Goal: Task Accomplishment & Management: Manage account settings

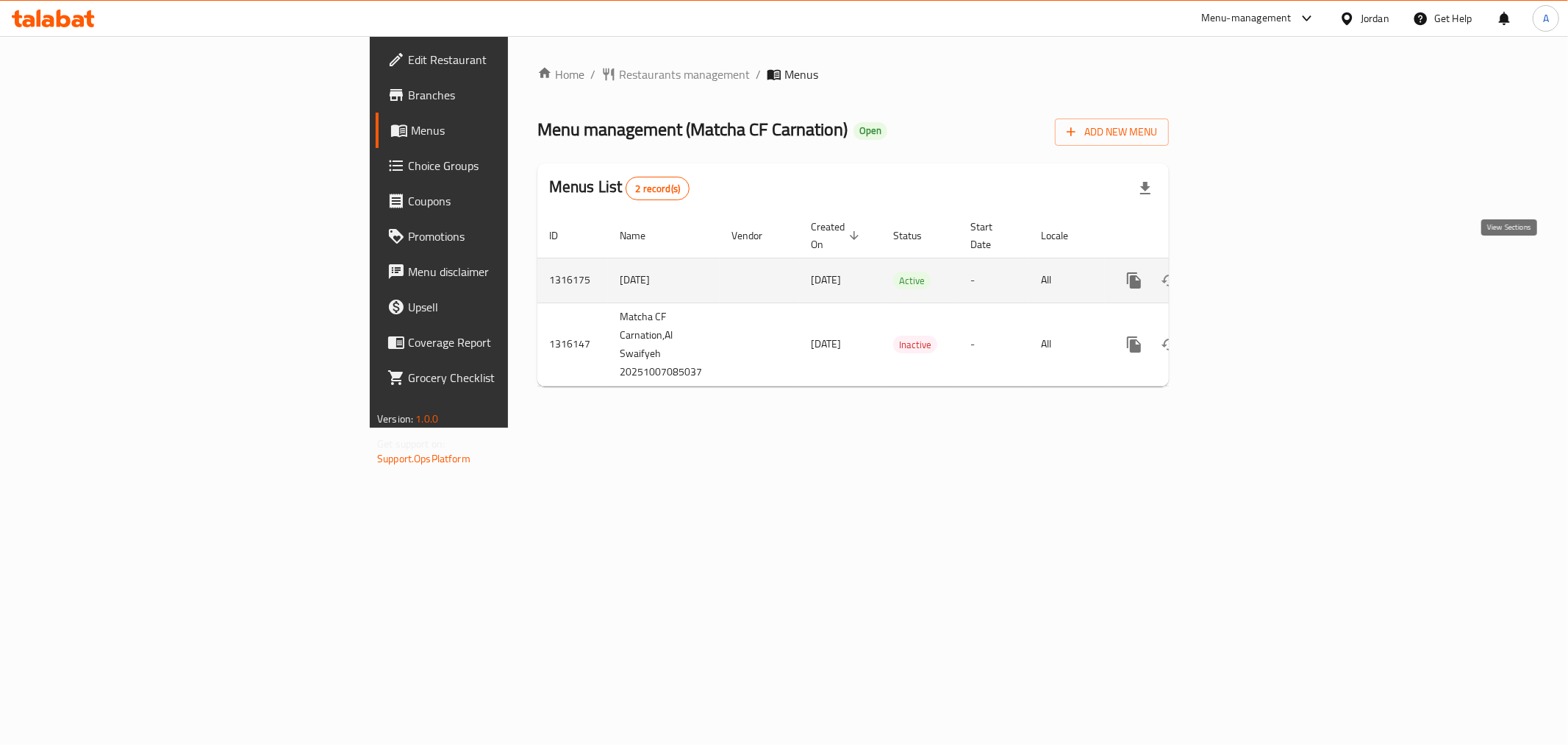
click at [1249, 271] on icon "enhanced table" at bounding box center [1241, 280] width 18 height 18
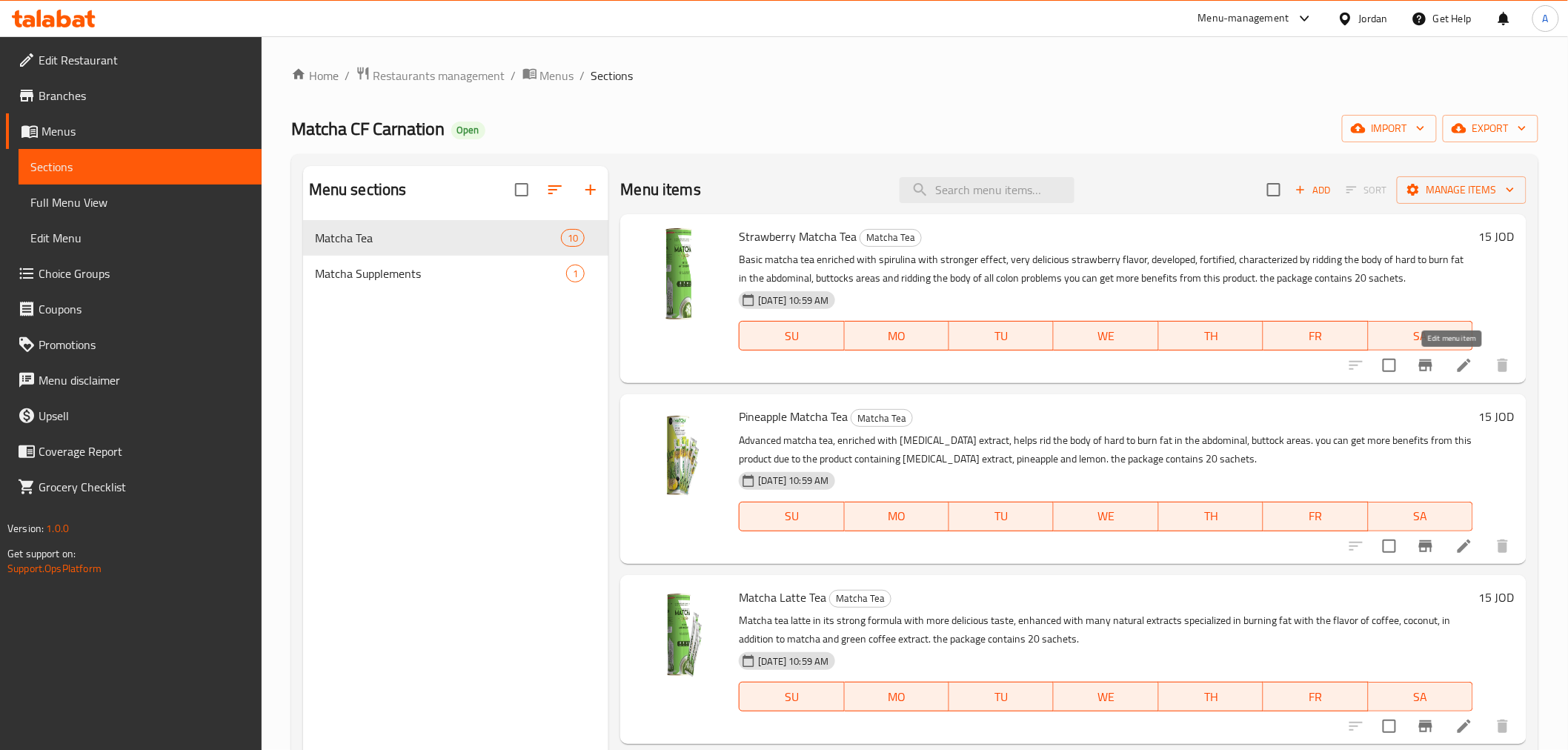
click at [1455, 365] on icon at bounding box center [1464, 365] width 18 height 18
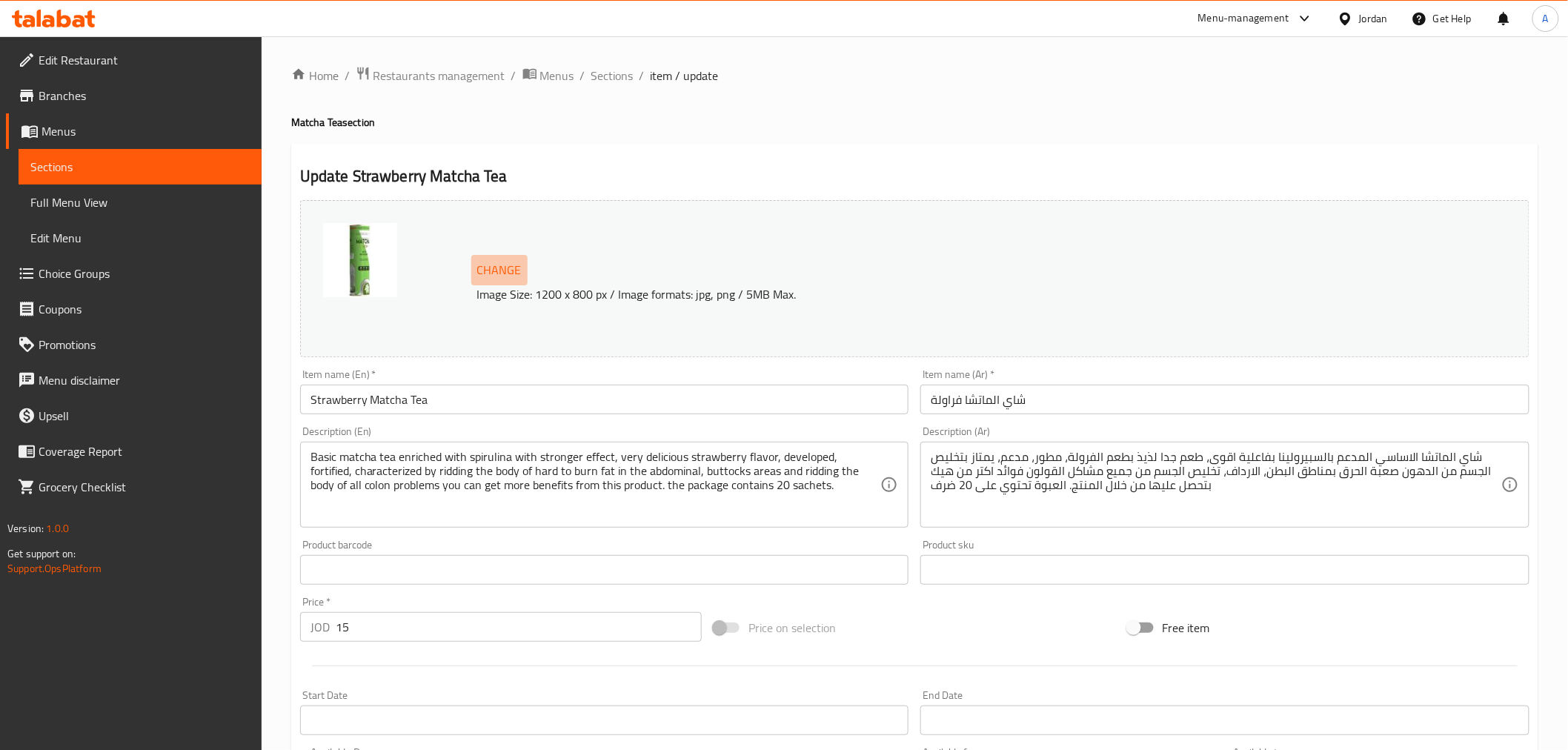
click at [504, 274] on span "Change" at bounding box center [499, 270] width 44 height 22
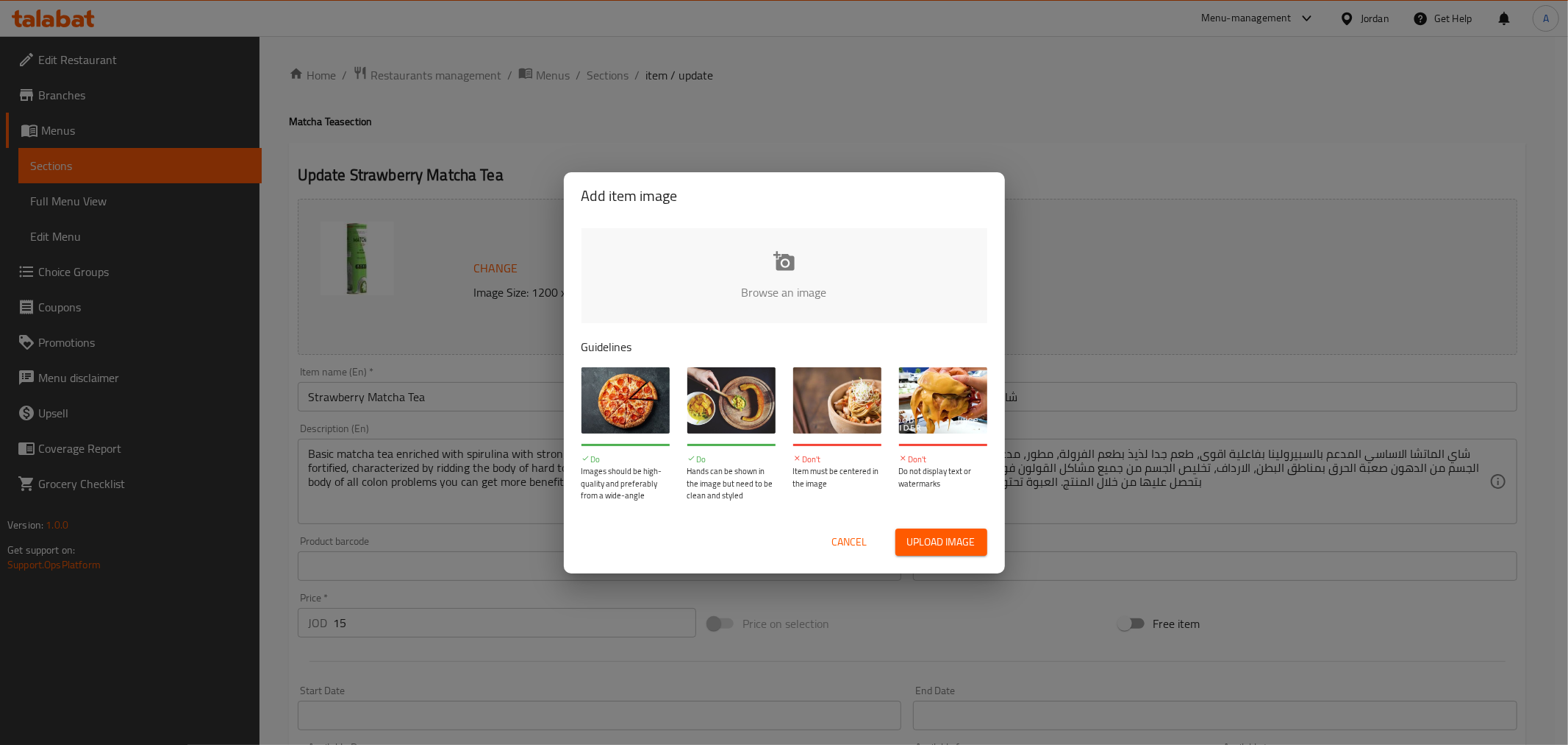
click at [781, 267] on input "file" at bounding box center [1281, 296] width 1400 height 137
type input "C:\fakepath\479fea27-5961-423d-9be2-2b4874463b94.jpg"
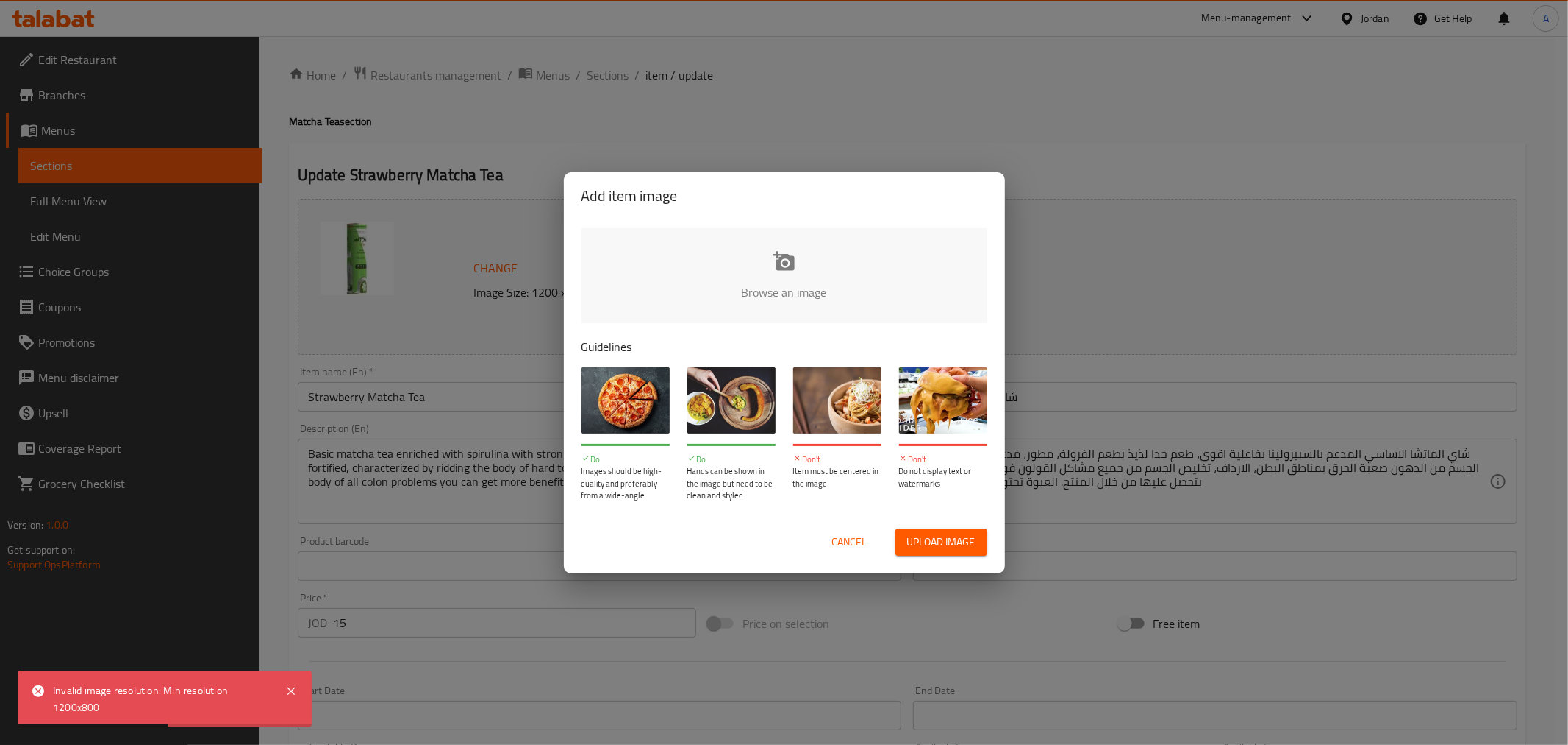
click at [785, 254] on input "file" at bounding box center [1281, 296] width 1400 height 137
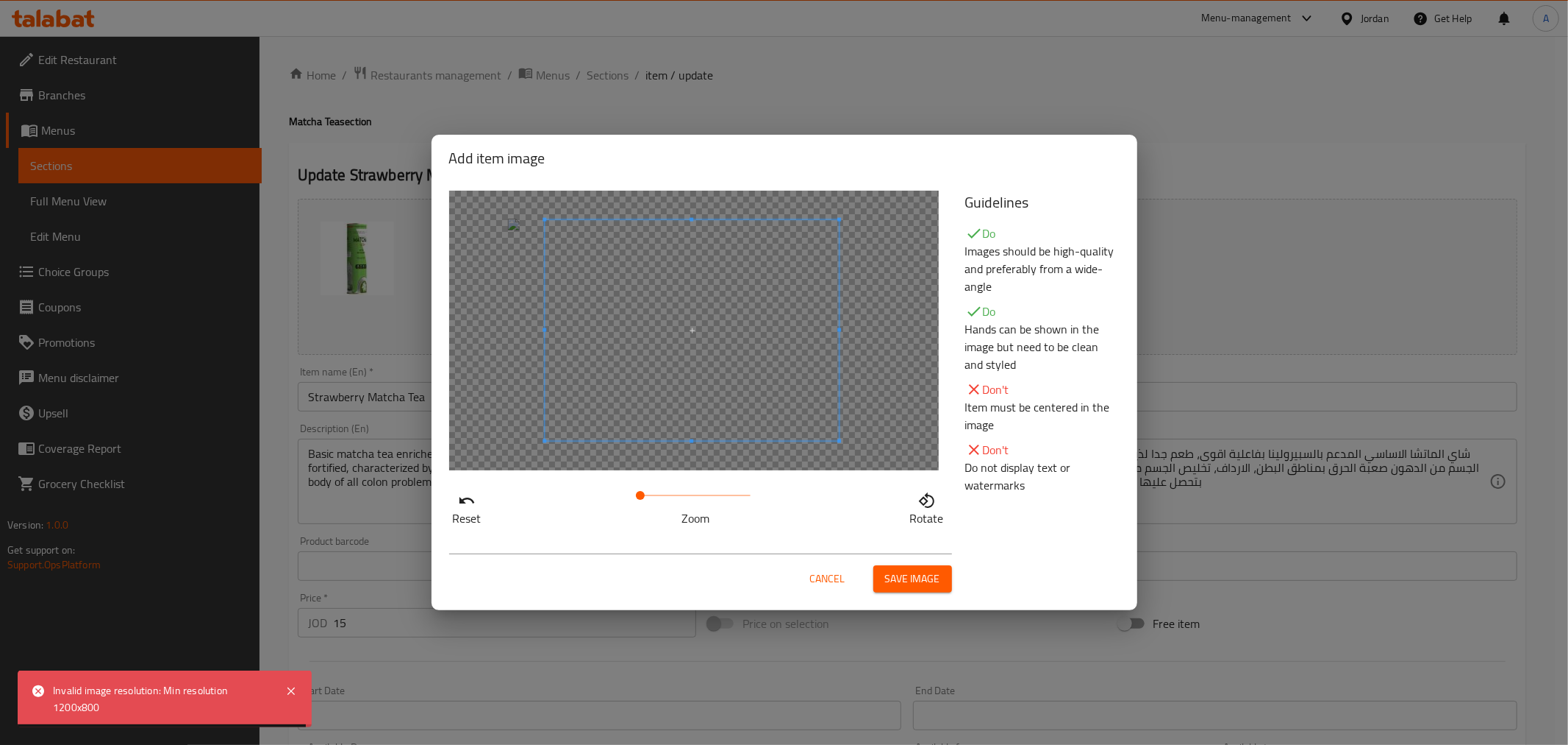
click at [827, 396] on div at bounding box center [692, 331] width 294 height 220
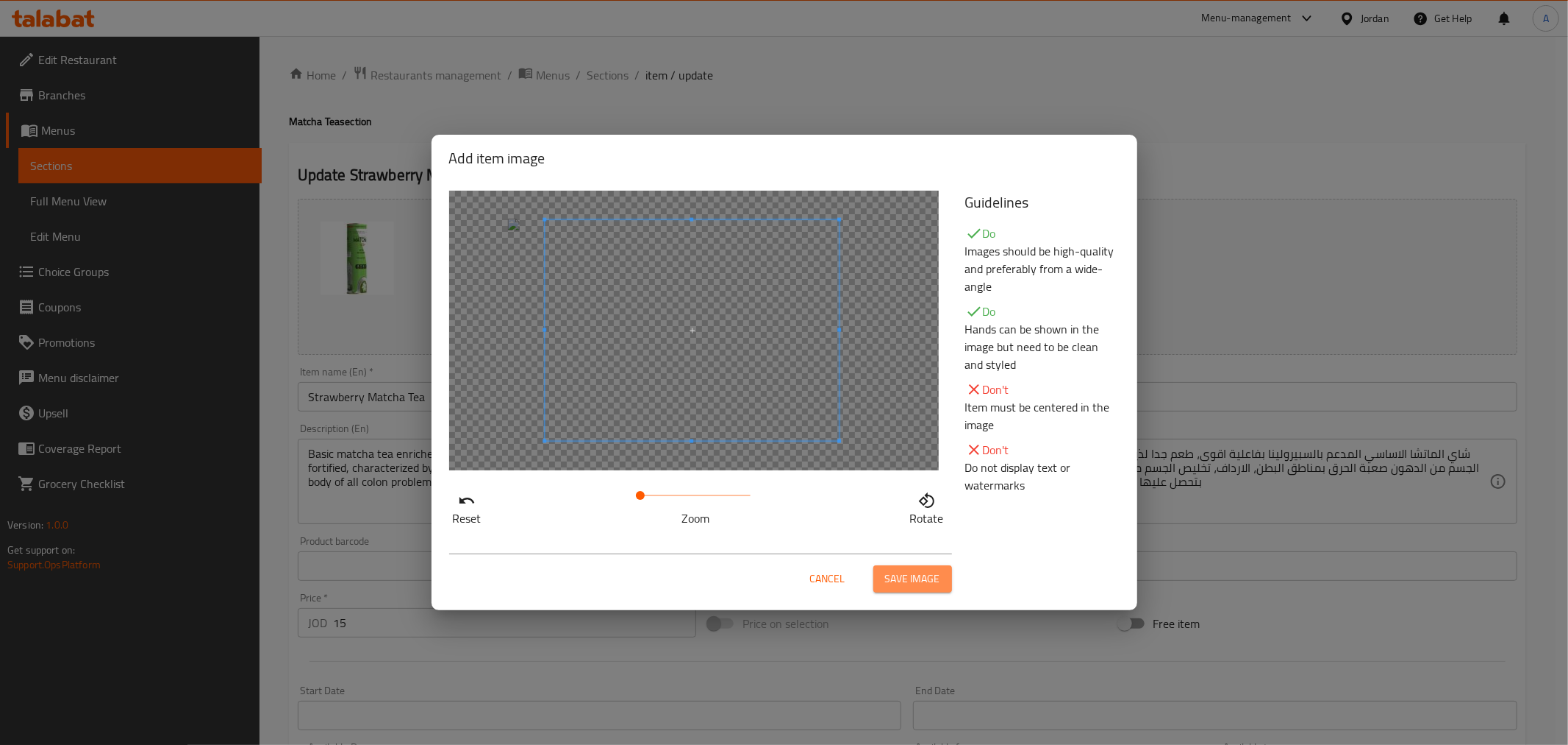
click at [899, 578] on span "Save image" at bounding box center [912, 578] width 56 height 19
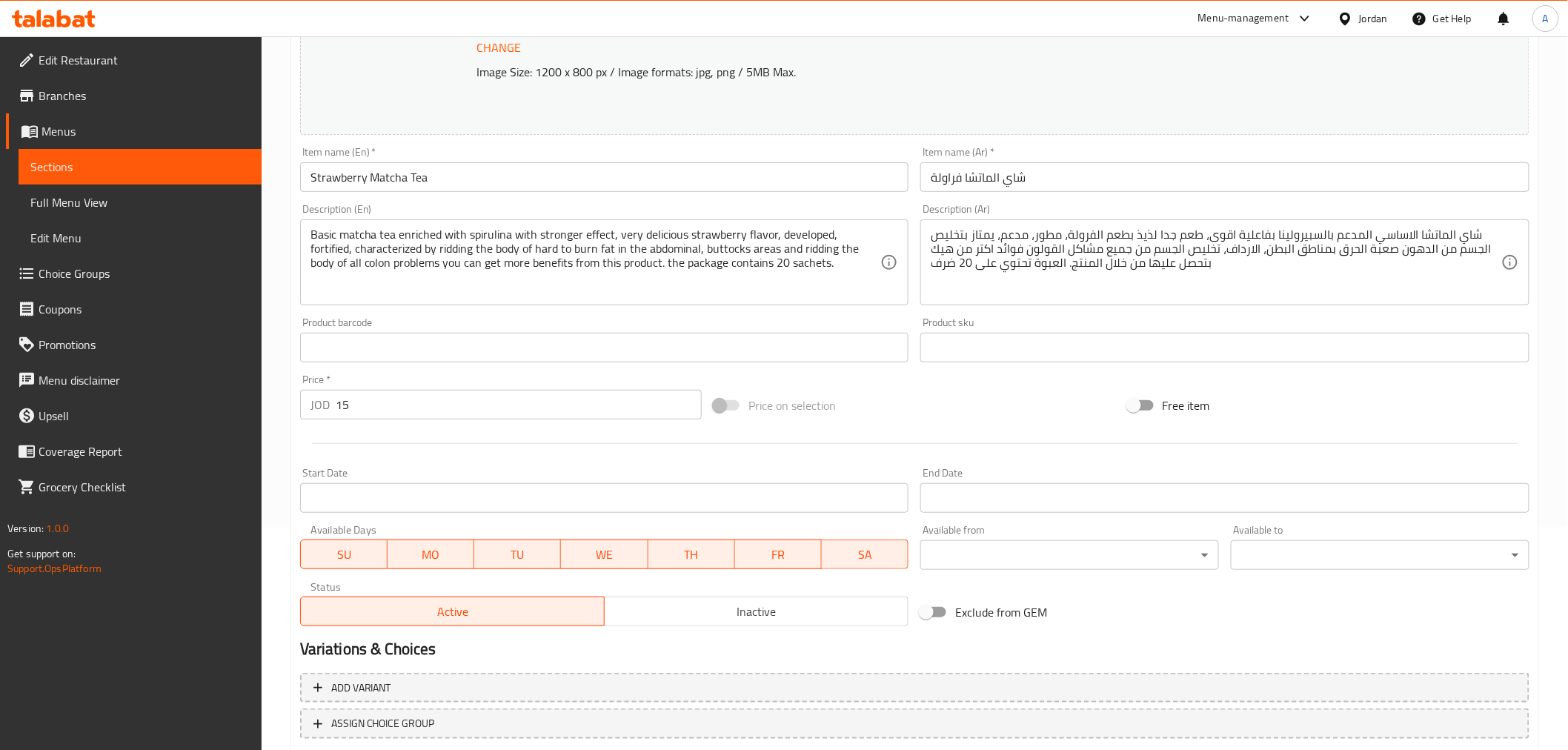
scroll to position [315, 0]
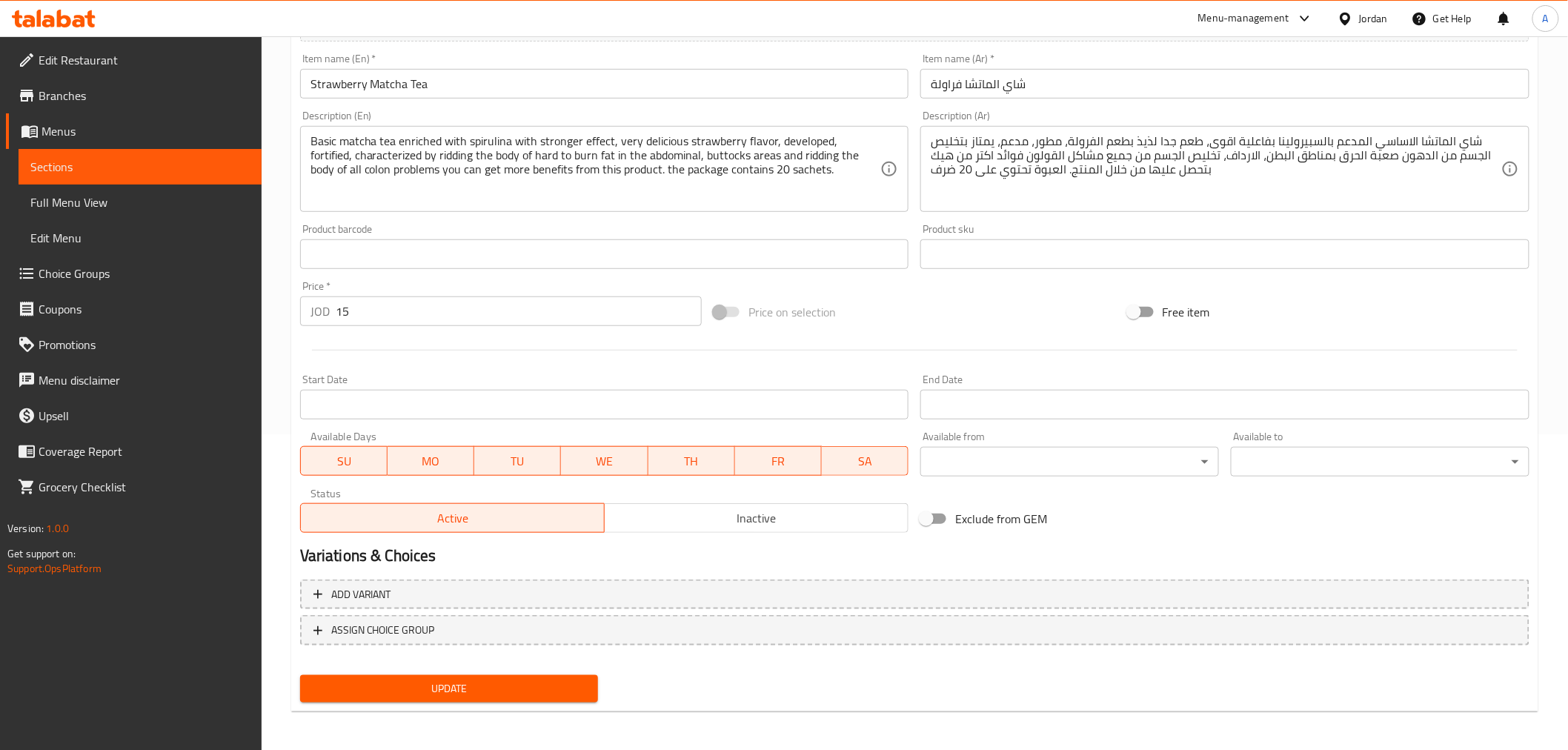
click at [369, 689] on span "Update" at bounding box center [450, 688] width 275 height 19
click at [300, 674] on button "Update" at bounding box center [450, 688] width 298 height 27
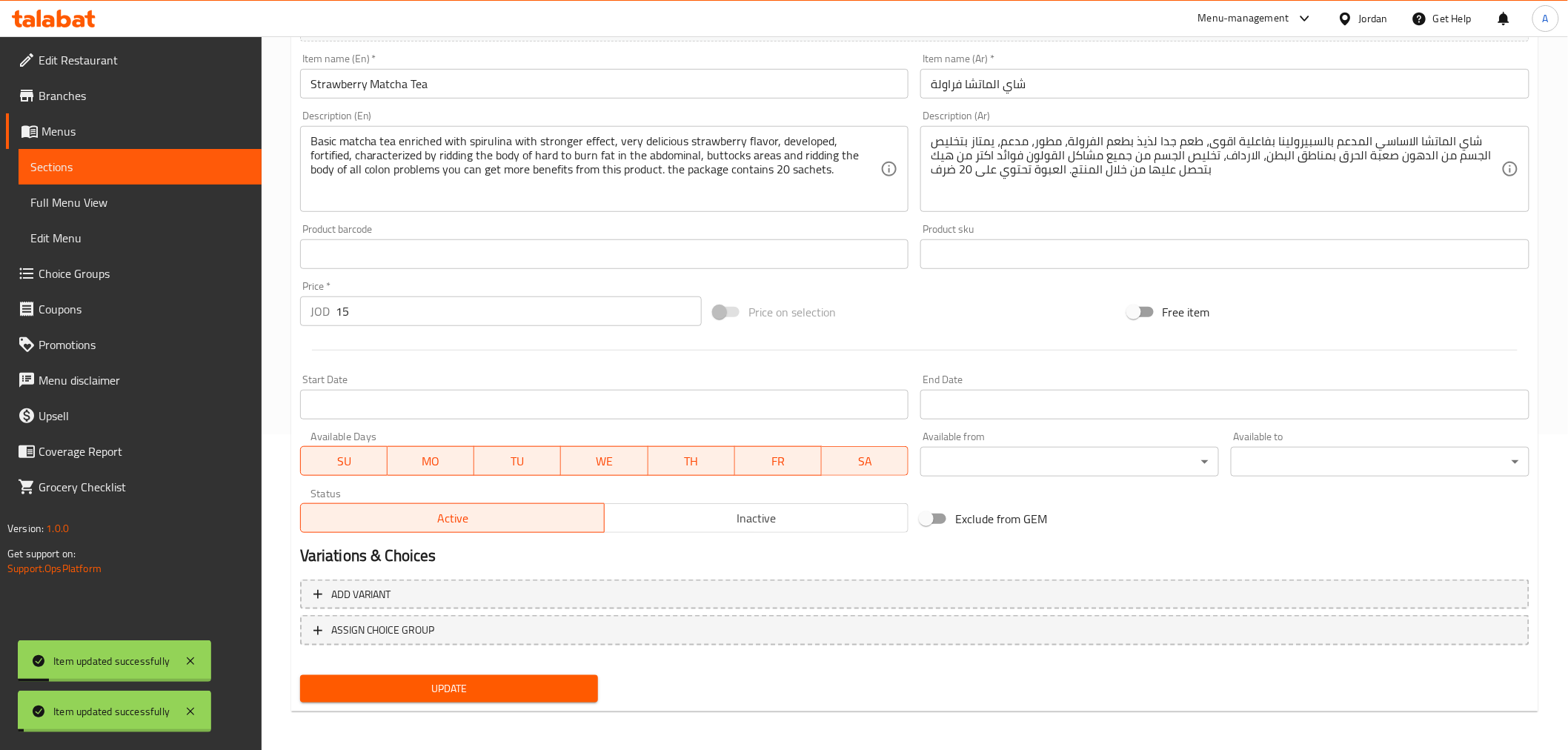
scroll to position [0, 0]
